Goal: Task Accomplishment & Management: Manage account settings

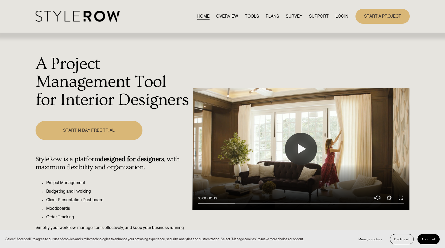
click at [342, 15] on link "LOGIN" at bounding box center [341, 16] width 13 height 7
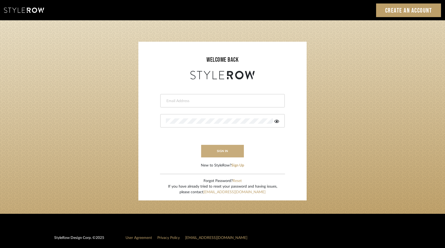
type input "keith@sbhomestagingdesign.com"
click at [223, 152] on button "sign in" at bounding box center [222, 151] width 43 height 13
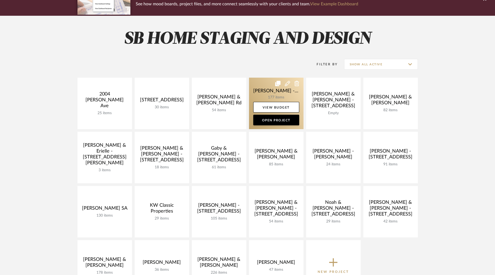
scroll to position [76, 0]
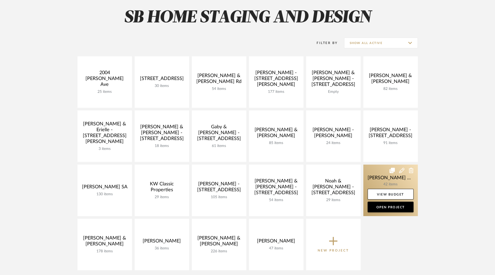
click at [400, 185] on link at bounding box center [390, 191] width 54 height 52
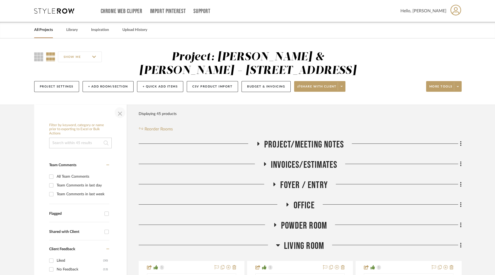
click at [119, 115] on span "button" at bounding box center [120, 112] width 13 height 13
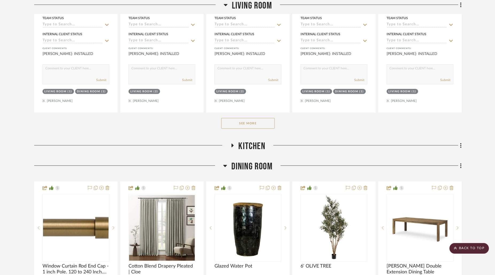
scroll to position [390, 0]
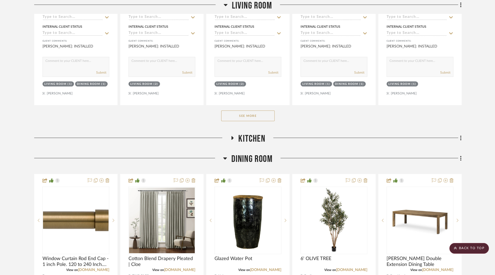
click at [235, 111] on button "See More" at bounding box center [247, 116] width 53 height 11
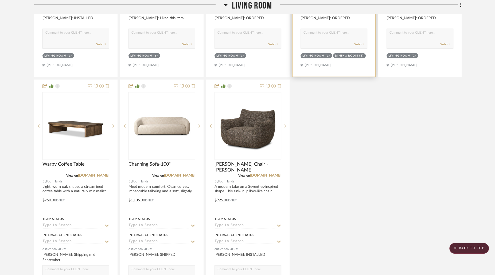
scroll to position [698, 0]
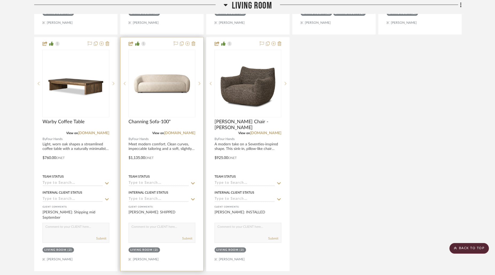
click at [0, 0] on img at bounding box center [0, 0] width 0 height 0
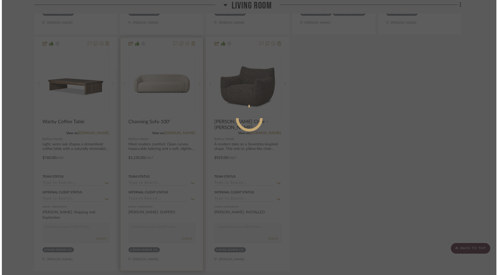
scroll to position [0, 0]
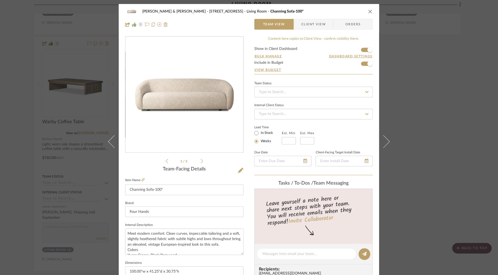
click at [306, 24] on span "Client View" at bounding box center [314, 24] width 25 height 11
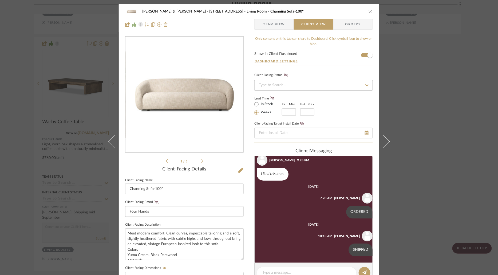
click at [369, 11] on icon "close" at bounding box center [371, 11] width 4 height 4
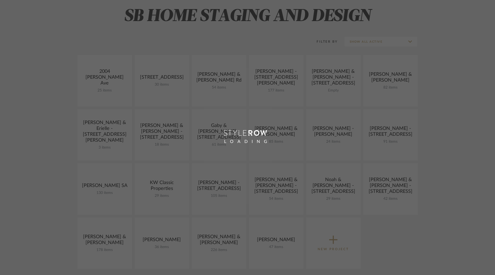
scroll to position [76, 0]
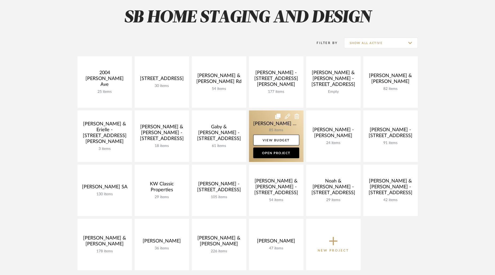
click at [272, 129] on link at bounding box center [276, 137] width 54 height 52
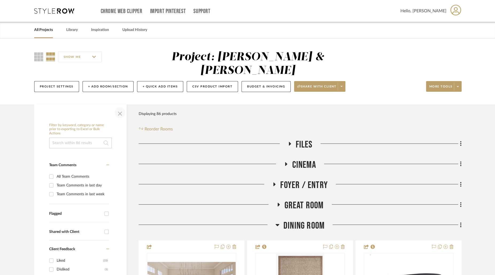
click at [119, 106] on span "button" at bounding box center [120, 112] width 13 height 13
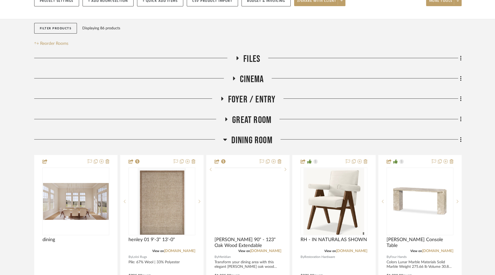
scroll to position [110, 0]
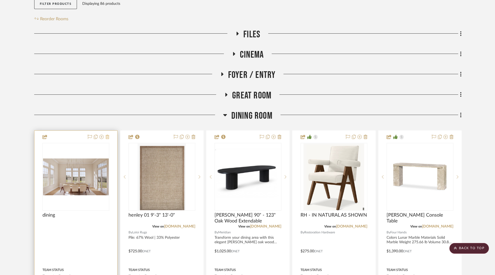
click at [108, 135] on icon at bounding box center [108, 137] width 4 height 4
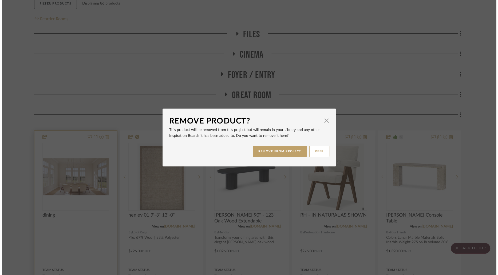
scroll to position [0, 0]
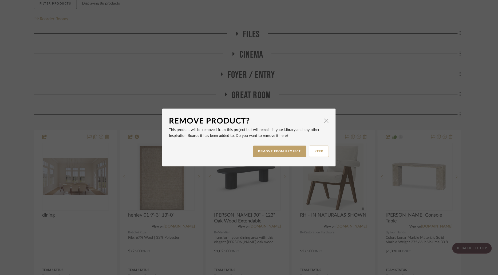
click at [326, 119] on span "button" at bounding box center [326, 120] width 11 height 11
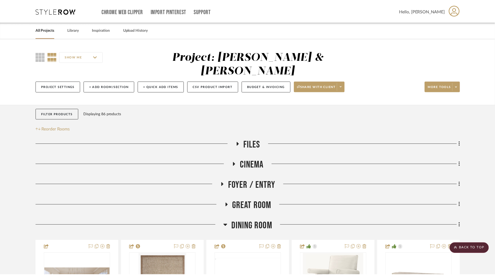
scroll to position [110, 0]
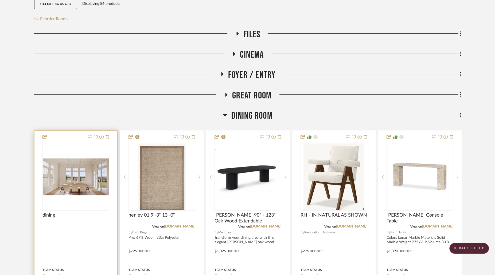
click at [96, 159] on img "0" at bounding box center [76, 177] width 66 height 37
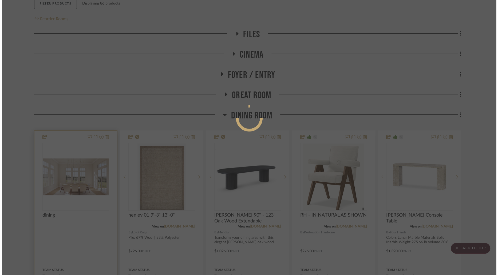
scroll to position [0, 0]
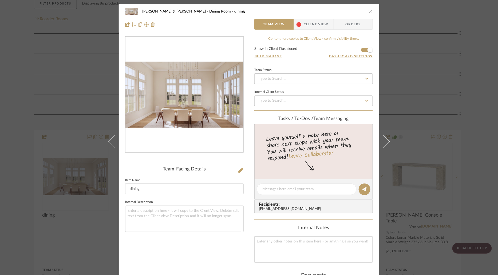
click at [323, 5] on div "JARED & CARLY Dining Room dining Team View 1 Client View Orders" at bounding box center [249, 18] width 261 height 28
click at [238, 171] on icon at bounding box center [240, 170] width 5 height 5
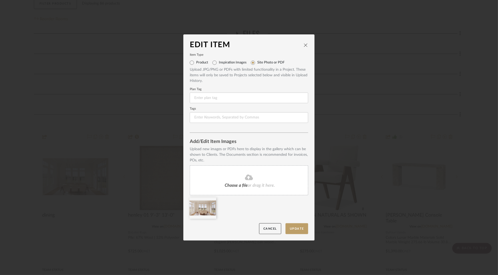
click at [235, 186] on span "Choose a file" at bounding box center [236, 186] width 23 height 4
click at [295, 228] on button "Update" at bounding box center [297, 229] width 23 height 11
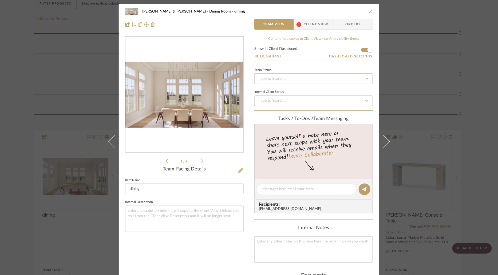
click at [240, 171] on icon at bounding box center [240, 170] width 5 height 5
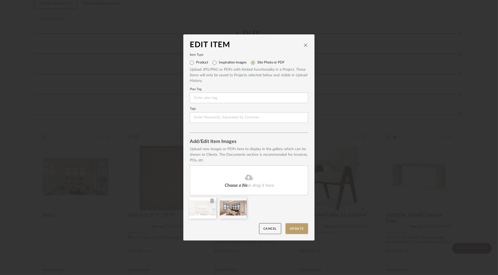
click at [211, 201] on icon at bounding box center [212, 201] width 4 height 4
click at [294, 228] on button "Update" at bounding box center [297, 229] width 23 height 11
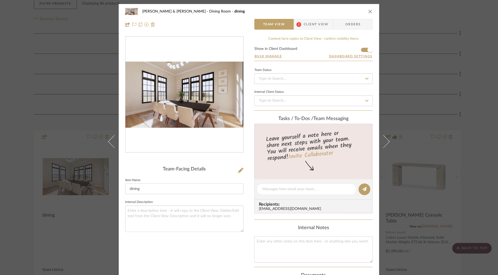
click at [370, 11] on icon "close" at bounding box center [371, 11] width 4 height 4
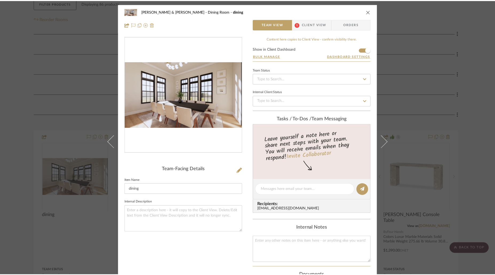
scroll to position [110, 0]
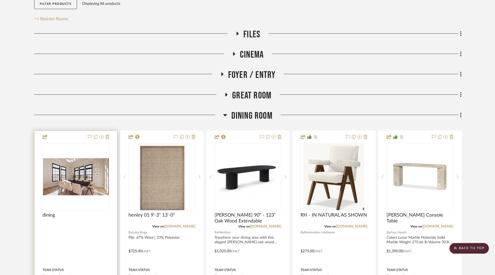
click at [77, 164] on img "0" at bounding box center [76, 177] width 66 height 37
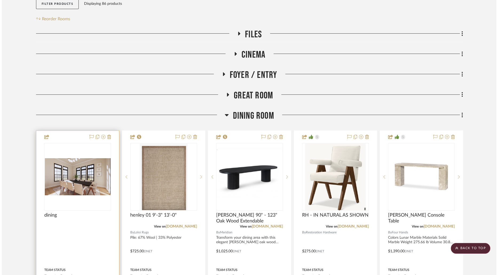
scroll to position [0, 0]
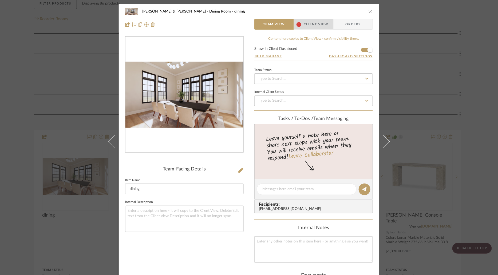
click at [316, 28] on span "Client View" at bounding box center [316, 24] width 25 height 11
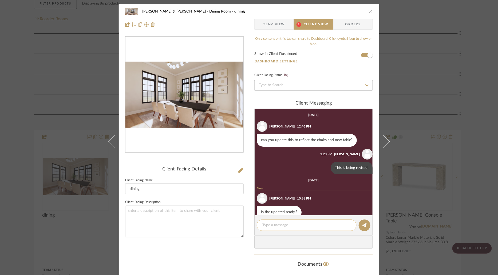
scroll to position [10, 0]
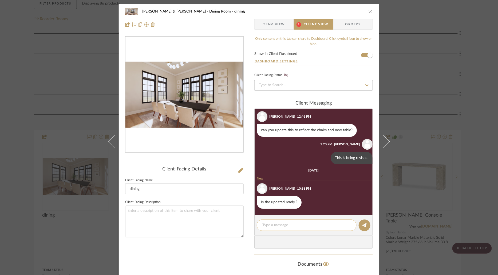
click at [294, 224] on textarea at bounding box center [307, 226] width 89 height 6
type textarea "y"
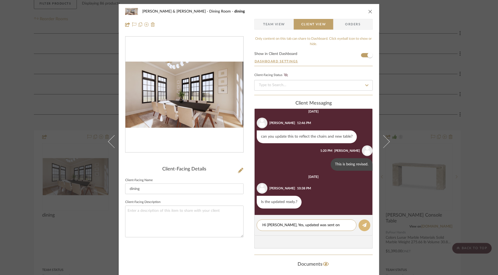
type textarea "Hi Jared, Yes, updated was sent on July 11th"
click at [363, 226] on icon at bounding box center [365, 225] width 4 height 4
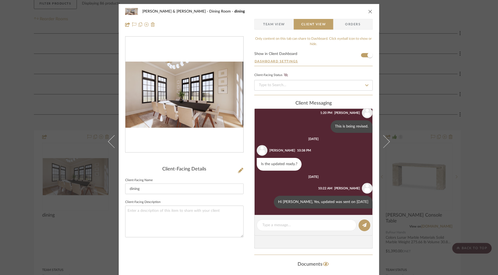
scroll to position [41, 0]
click at [369, 13] on icon "close" at bounding box center [371, 11] width 4 height 4
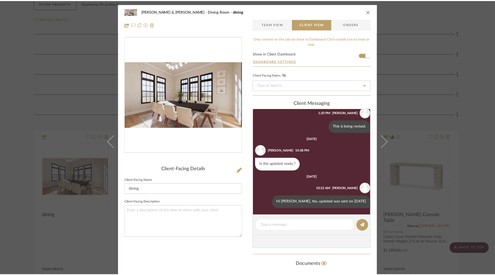
scroll to position [110, 0]
